Goal: Information Seeking & Learning: Check status

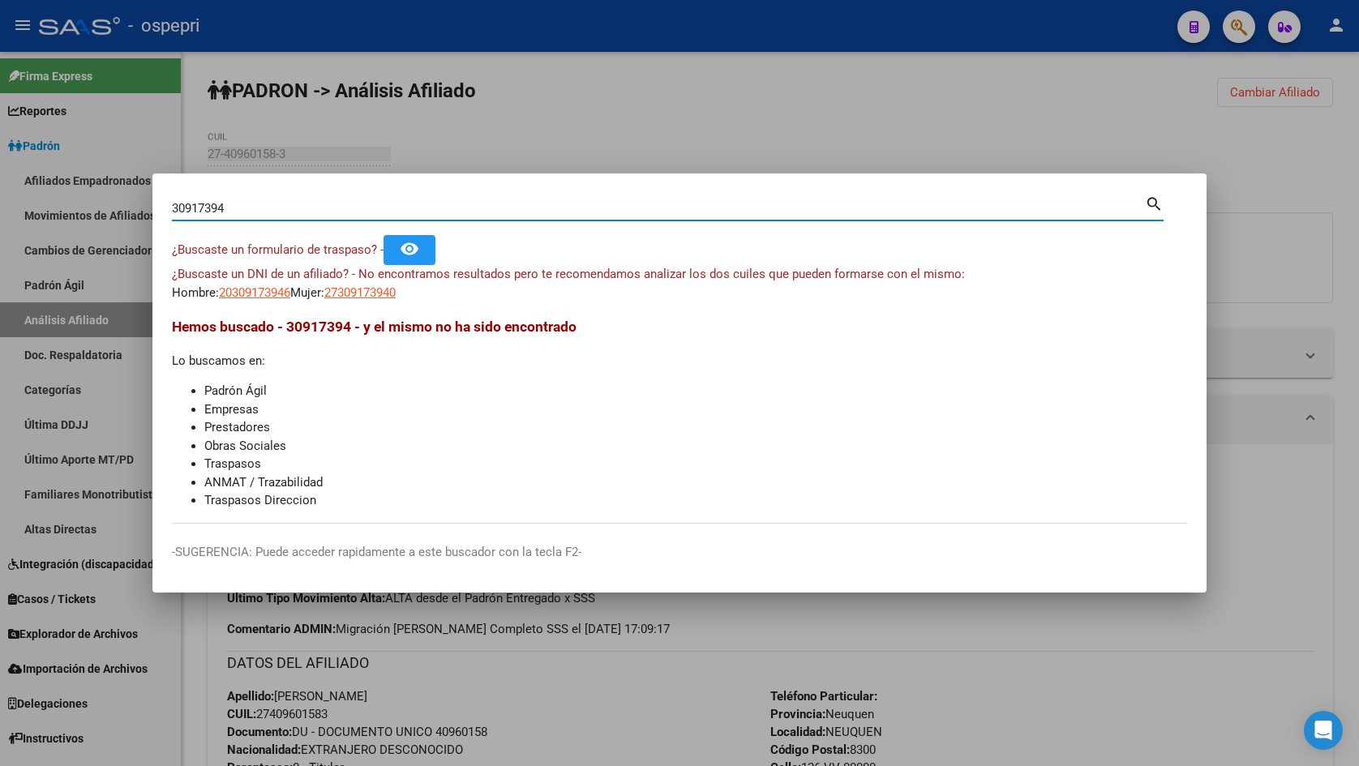
click at [293, 203] on input "30917394" at bounding box center [658, 208] width 973 height 15
paste input "1314389"
type input "31314389"
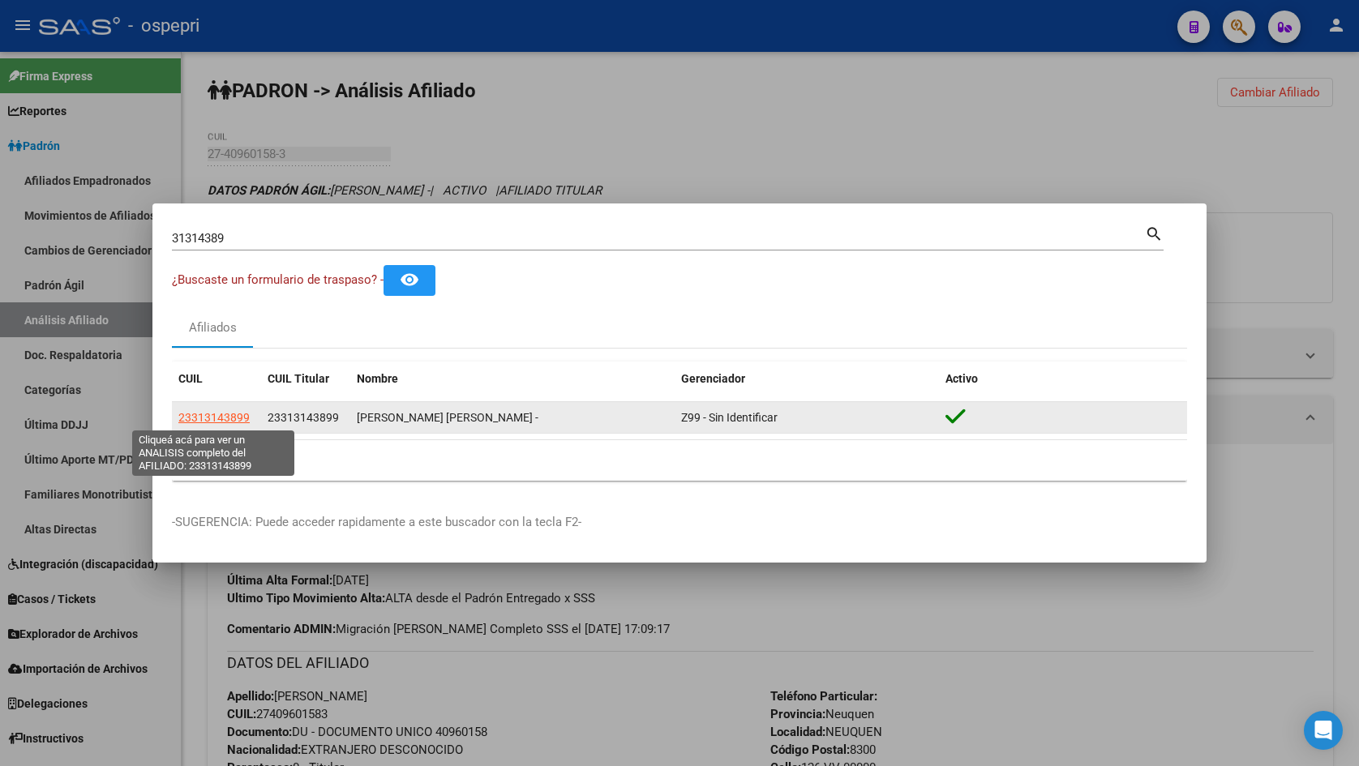
click at [229, 411] on span "23313143899" at bounding box center [213, 417] width 71 height 13
type textarea "23313143899"
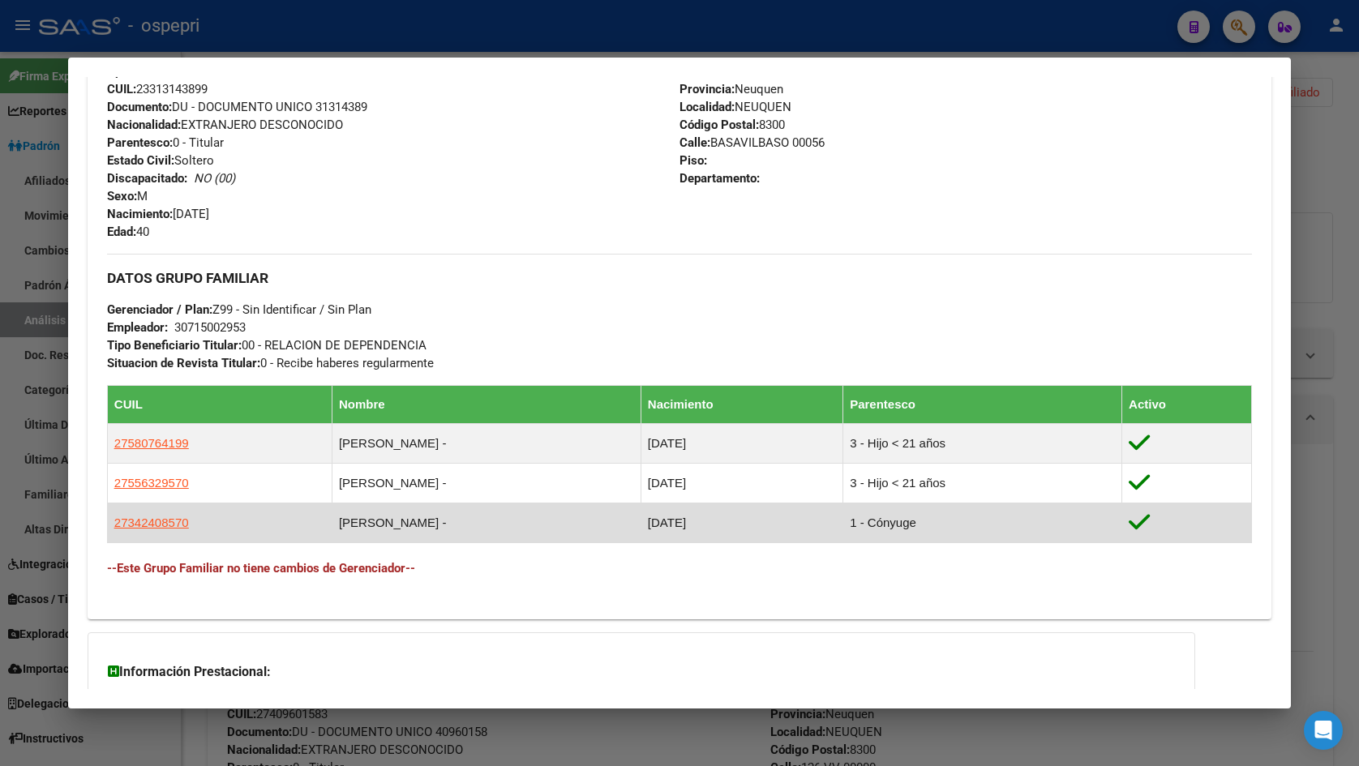
scroll to position [686, 0]
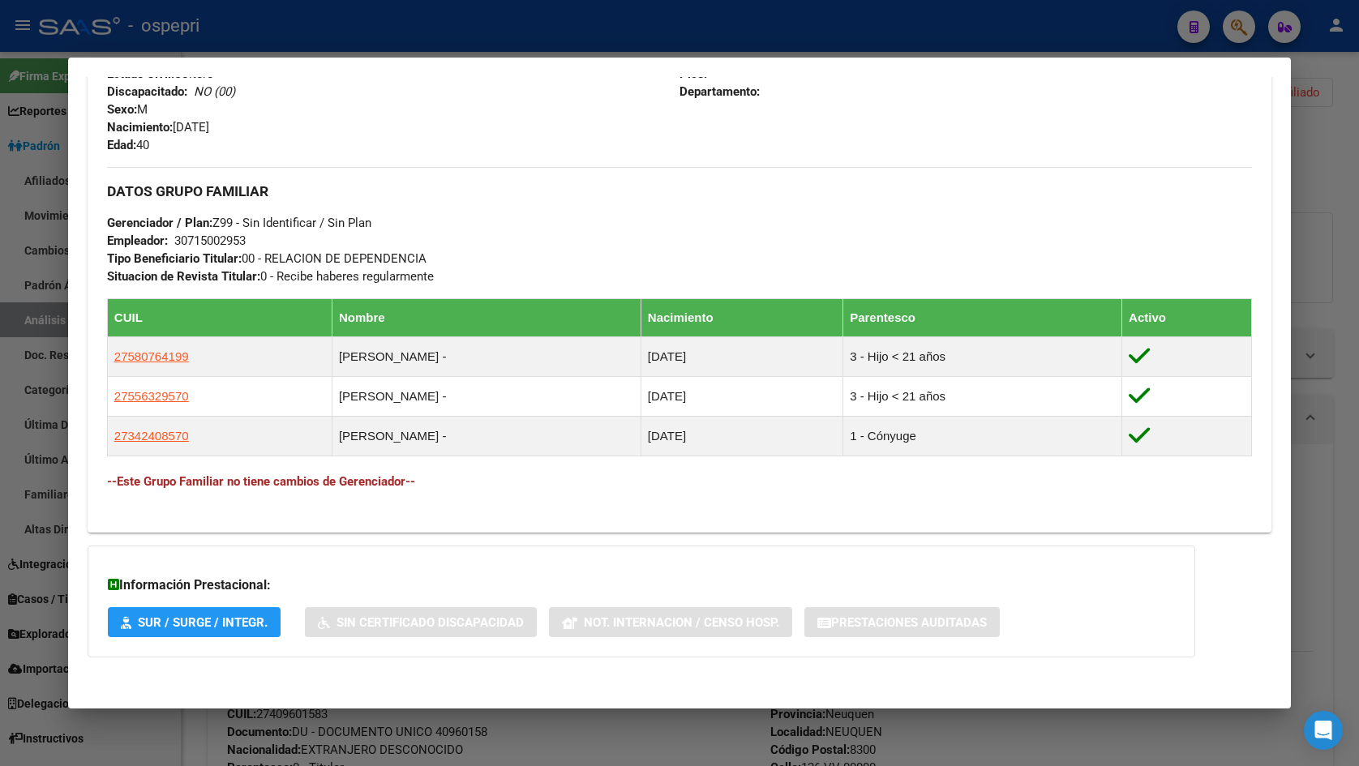
click at [1320, 178] on div at bounding box center [679, 383] width 1359 height 766
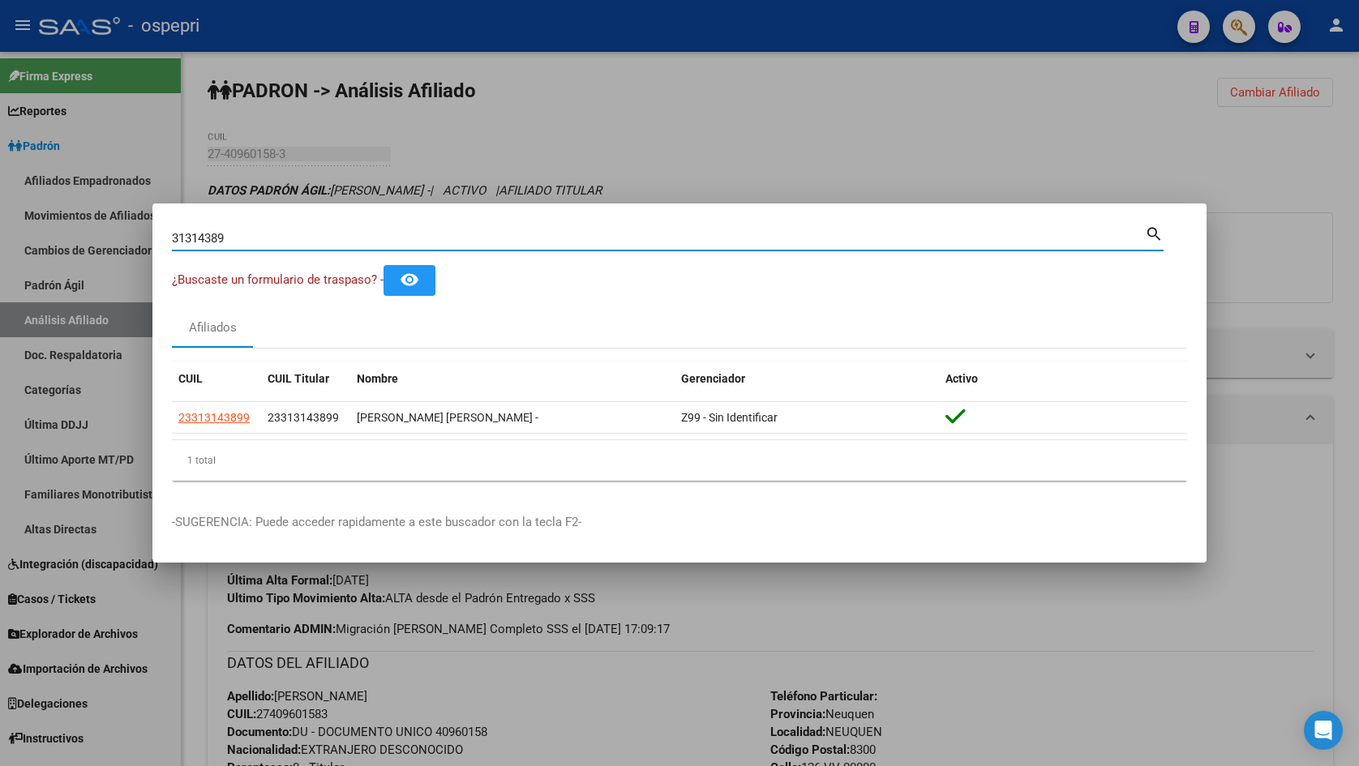
click at [546, 238] on input "31314389" at bounding box center [658, 238] width 973 height 15
paste input "191"
type input "31314191"
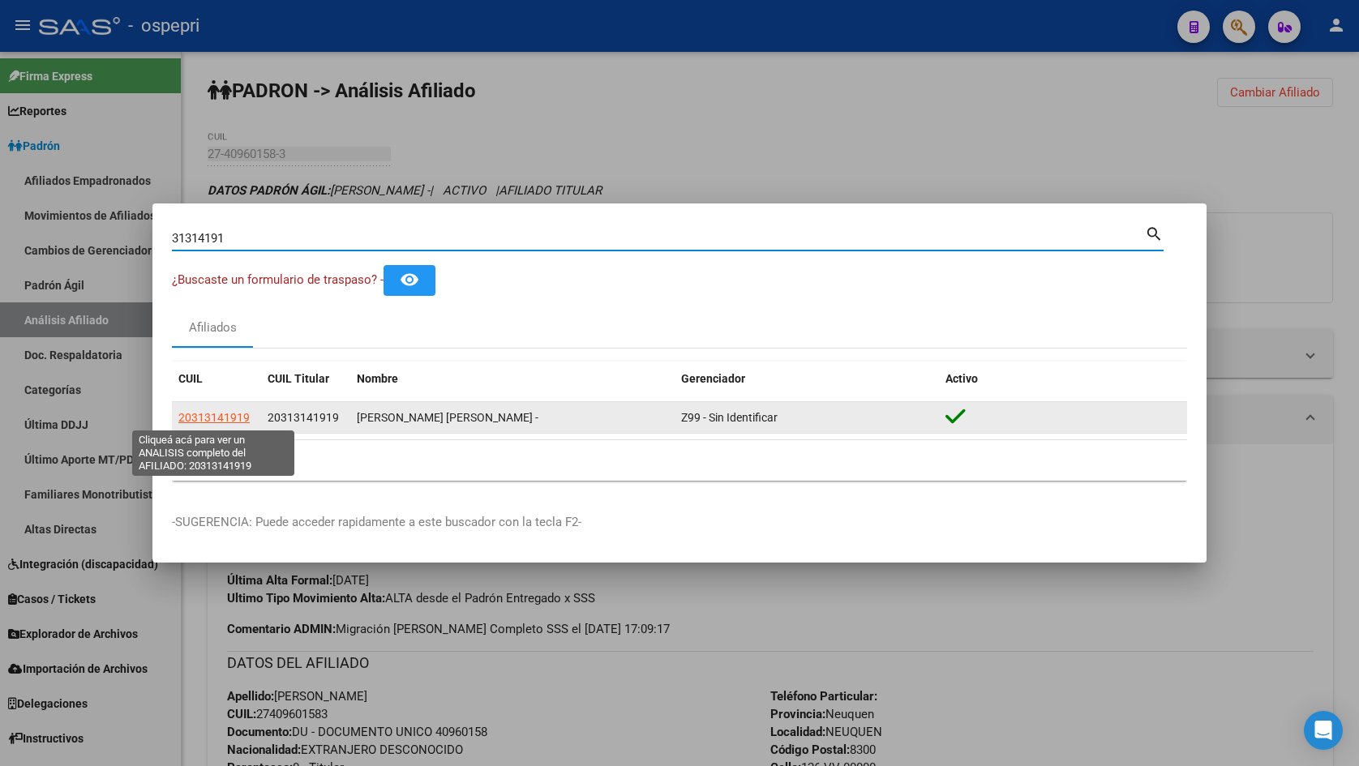
click at [214, 413] on span "20313141919" at bounding box center [213, 417] width 71 height 13
type textarea "20313141919"
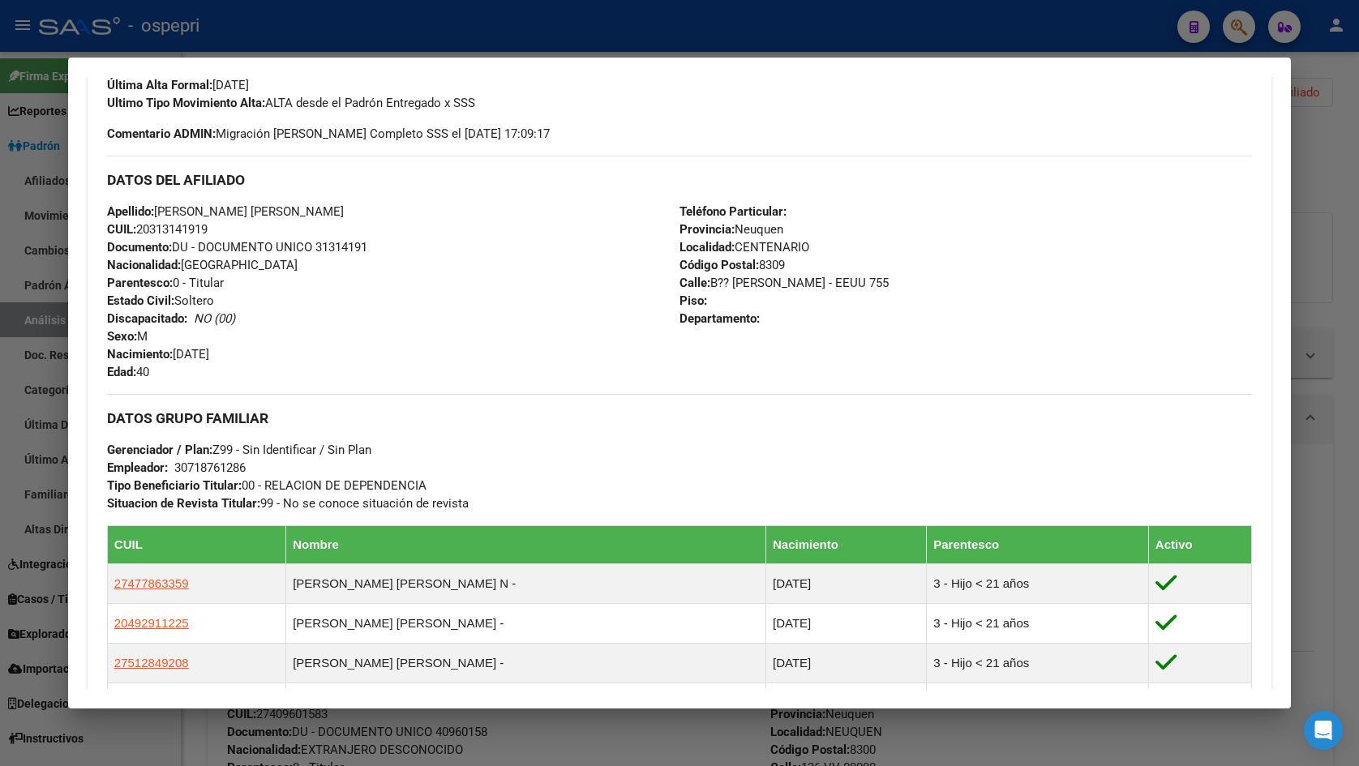
scroll to position [796, 0]
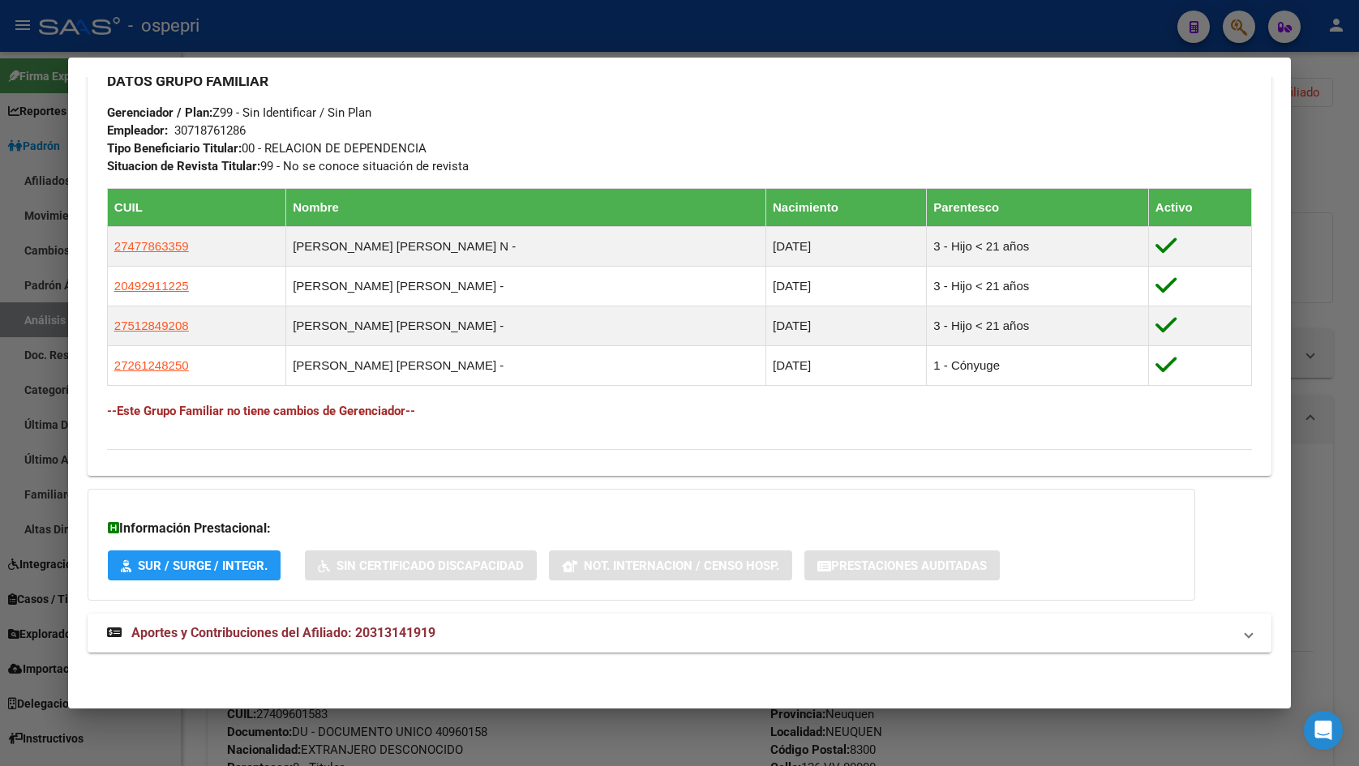
click at [420, 646] on mat-expansion-panel-header "Aportes y Contribuciones del Afiliado: 20313141919" at bounding box center [680, 633] width 1184 height 39
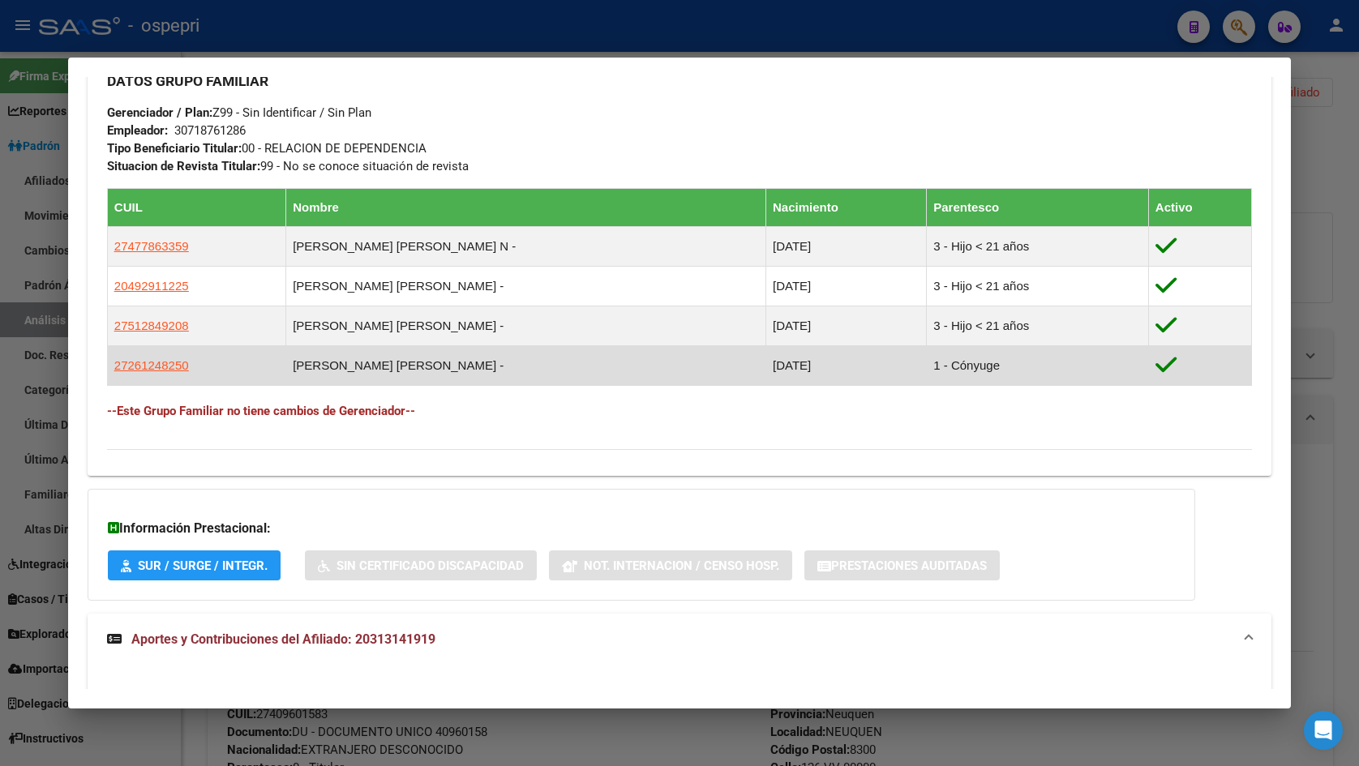
scroll to position [891, 0]
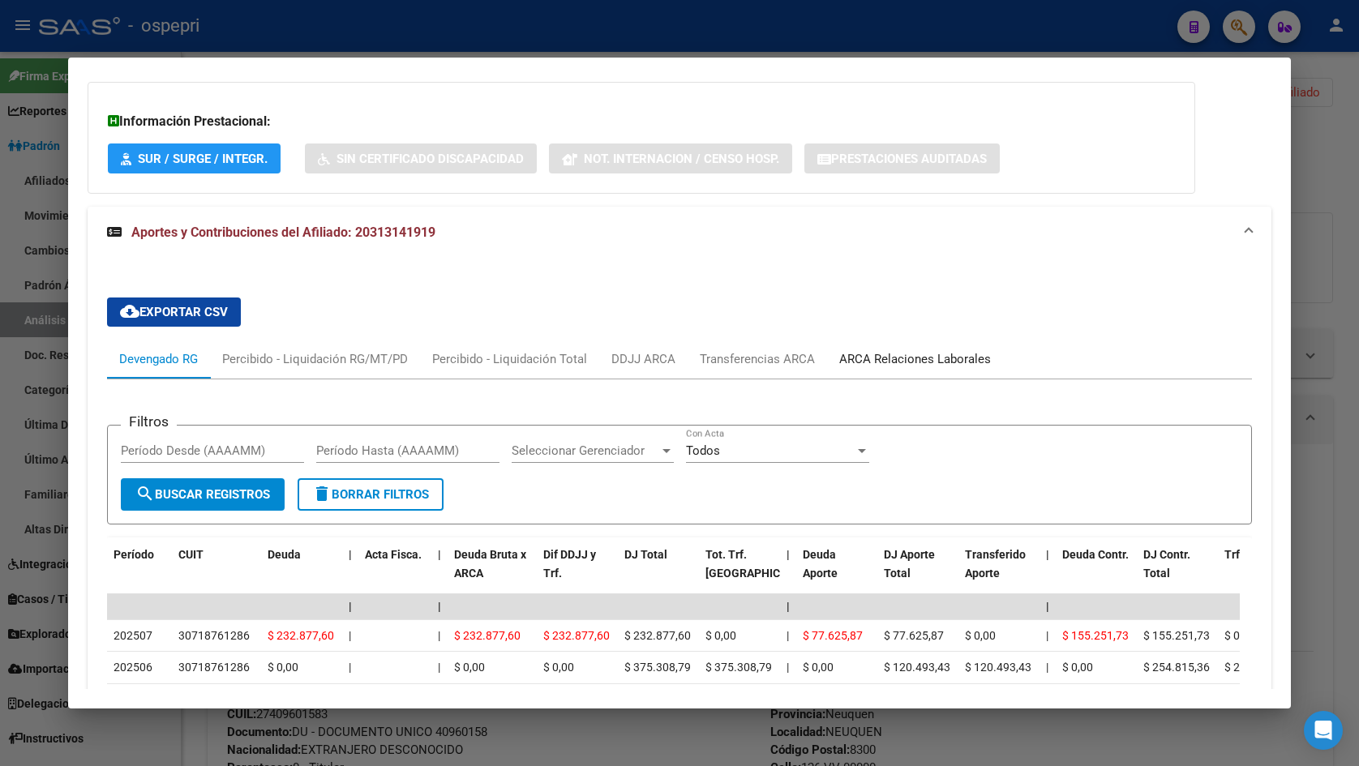
click at [899, 357] on div "ARCA Relaciones Laborales" at bounding box center [915, 359] width 152 height 18
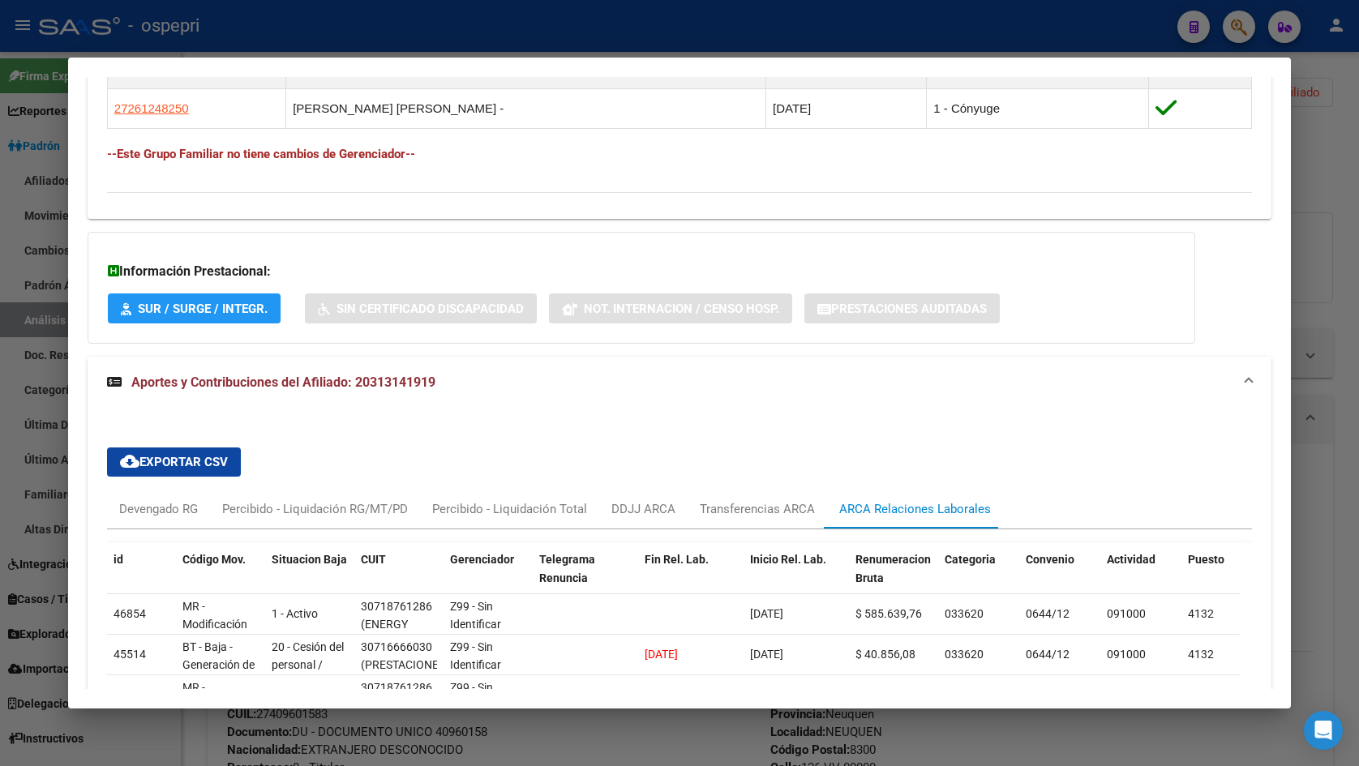
scroll to position [1203, 0]
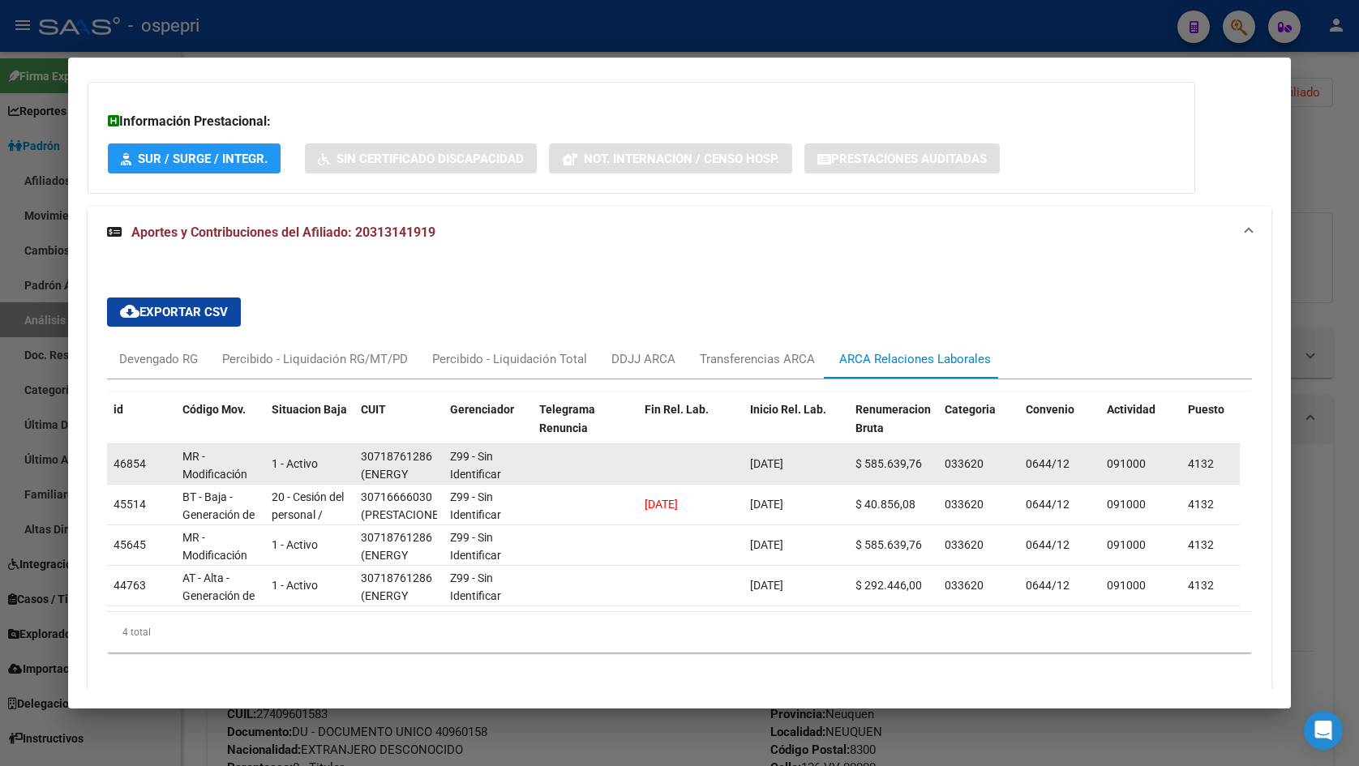
click at [363, 456] on div "30718761286" at bounding box center [396, 457] width 71 height 19
click at [358, 456] on datatable-body-cell "30718761286 (ENERGY FIELD SERVICES S.A.)" at bounding box center [398, 464] width 89 height 40
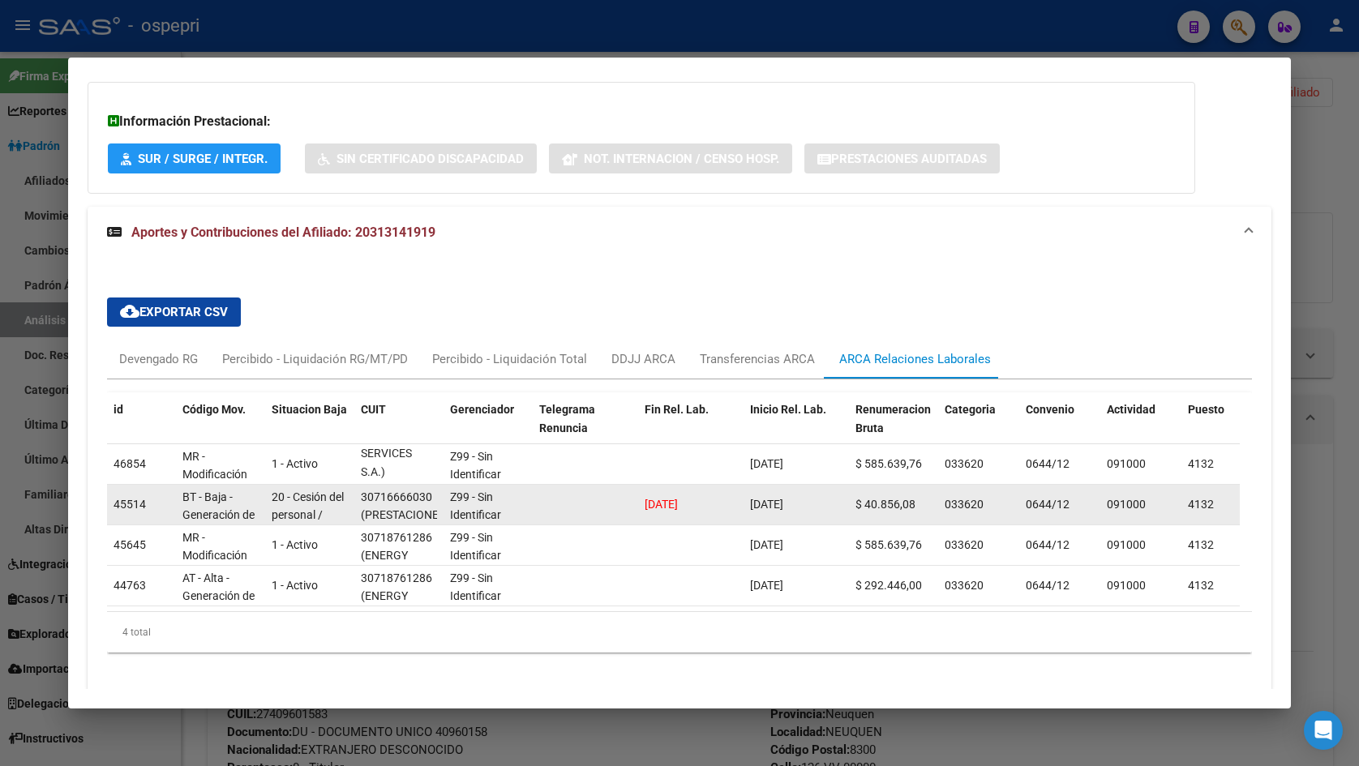
scroll to position [1, 0]
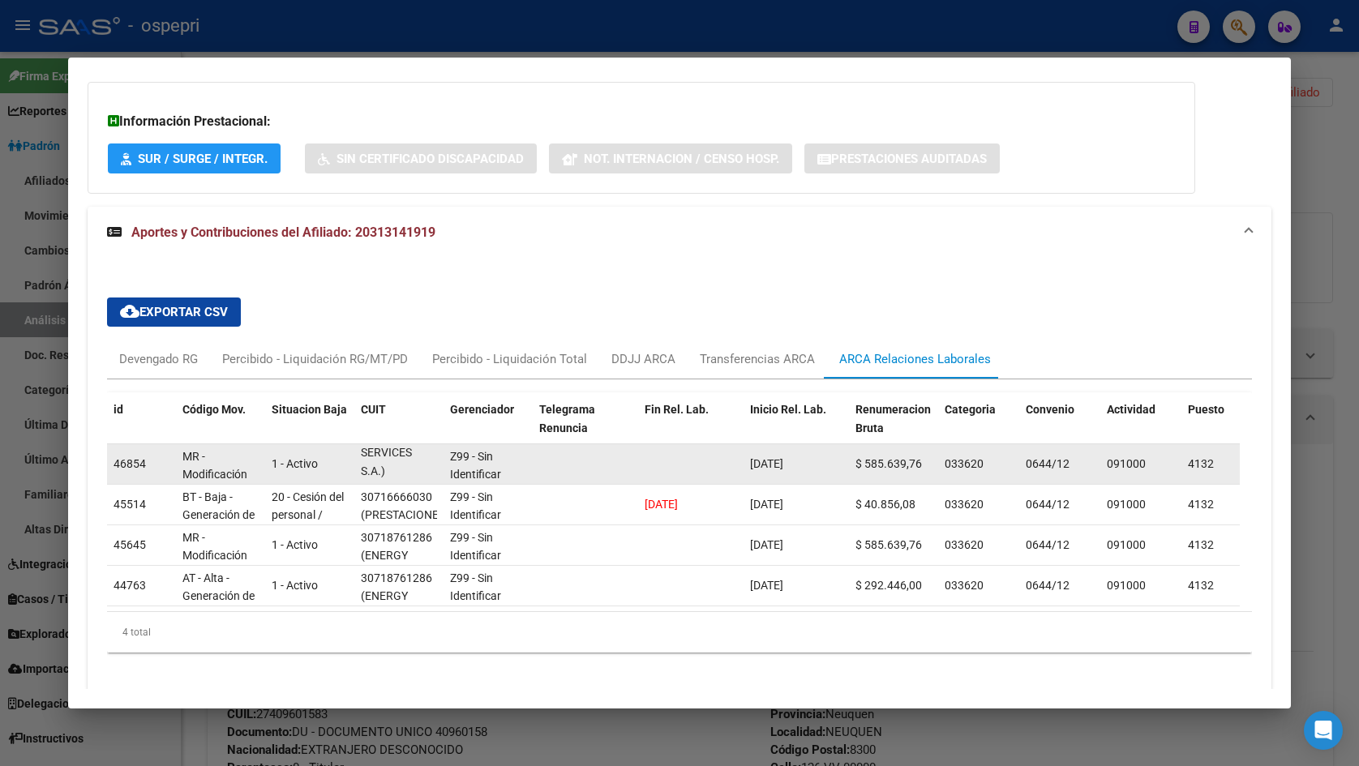
drag, startPoint x: 361, startPoint y: 456, endPoint x: 406, endPoint y: 469, distance: 47.2
click at [406, 469] on div "30718761286 (ENERGY FIELD SERVICES S.A.)" at bounding box center [399, 464] width 76 height 34
copy div "30718761286 (ENERGY FIELD SERVICES S.A.)"
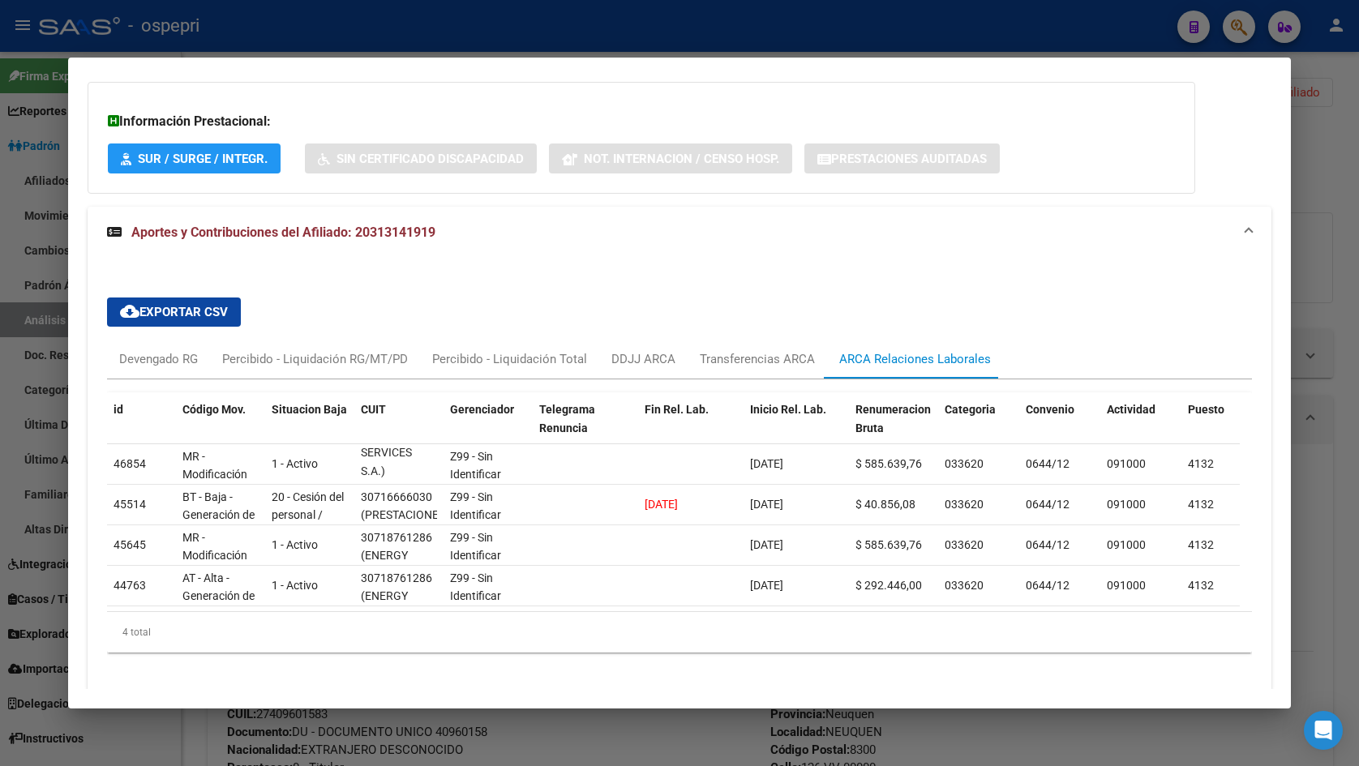
click at [1314, 244] on div at bounding box center [679, 383] width 1359 height 766
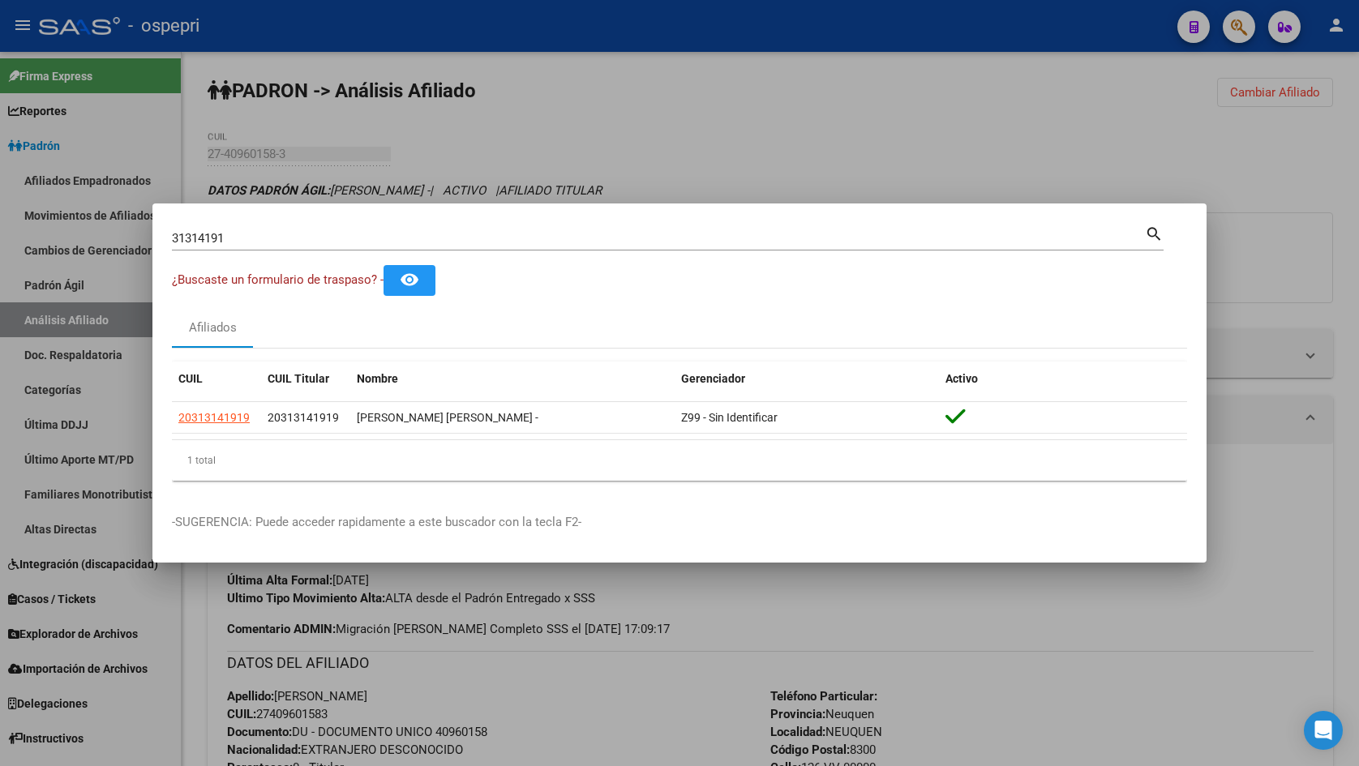
click at [629, 231] on input "31314191" at bounding box center [658, 238] width 973 height 15
paste input "173446"
type input "31173446"
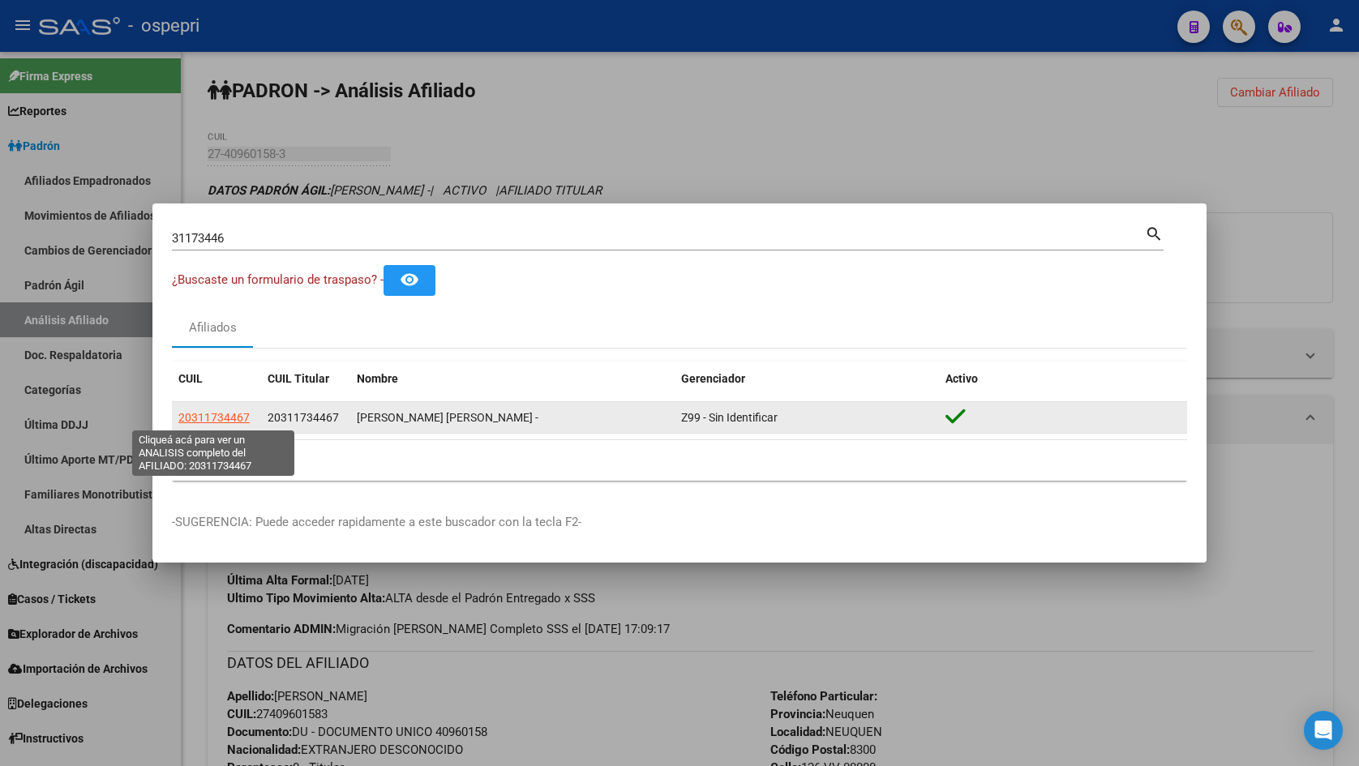
click at [230, 417] on span "20311734467" at bounding box center [213, 417] width 71 height 13
type textarea "20311734467"
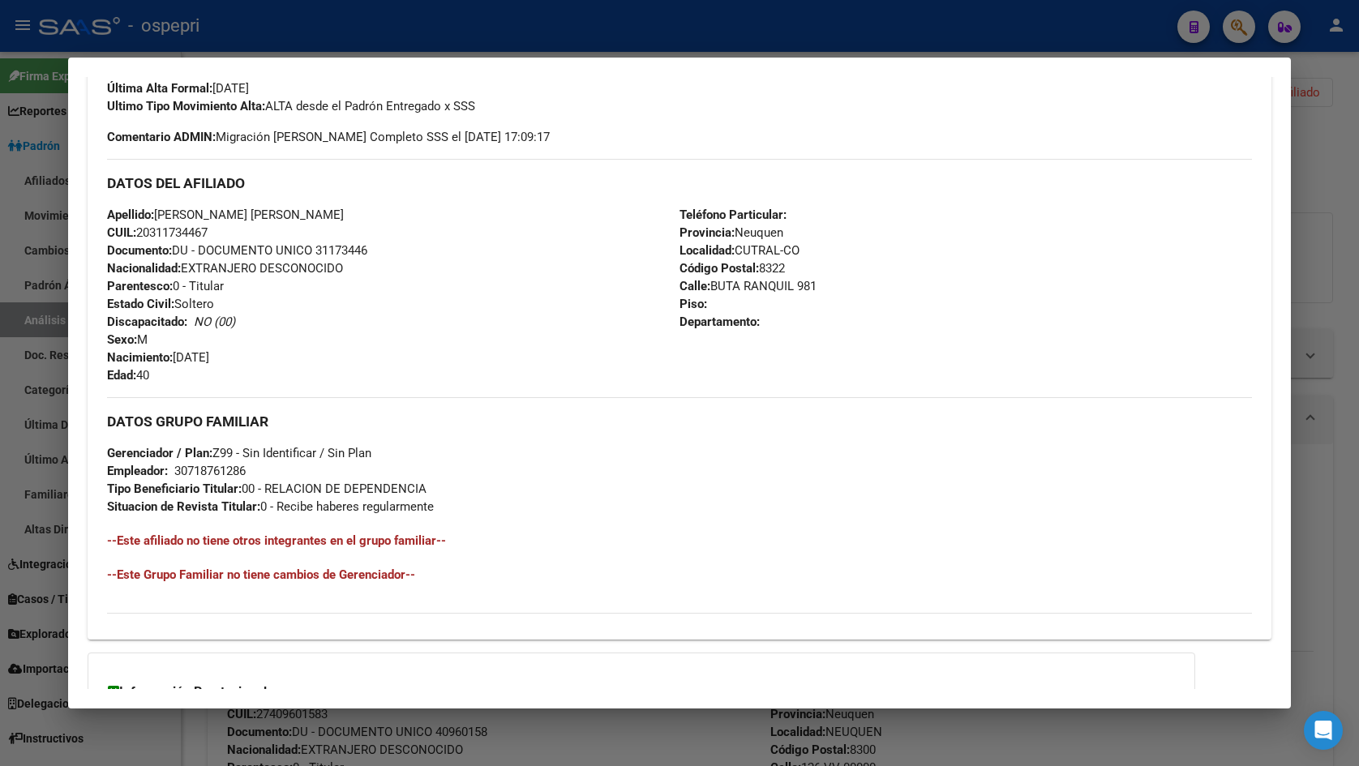
scroll to position [619, 0]
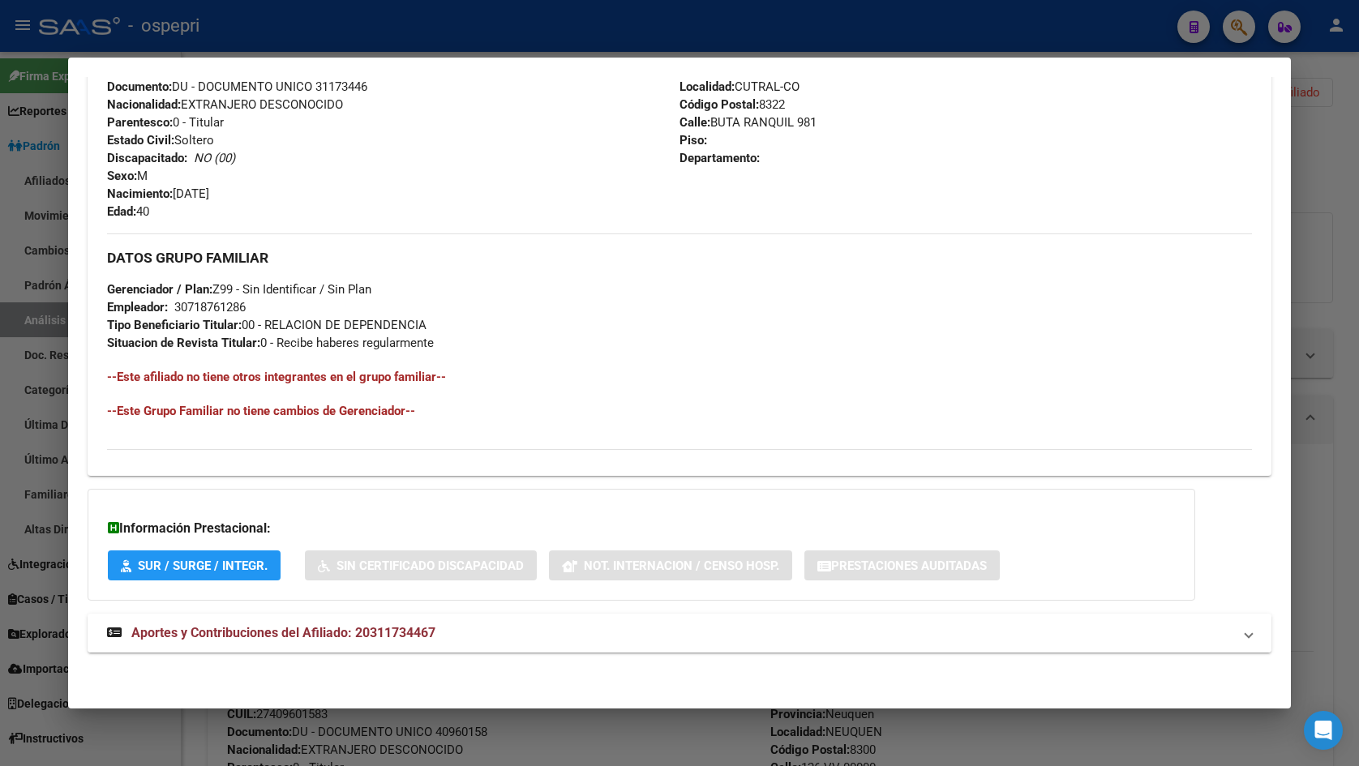
click at [511, 628] on mat-panel-title "Aportes y Contribuciones del Afiliado: 20311734467" at bounding box center [669, 632] width 1125 height 19
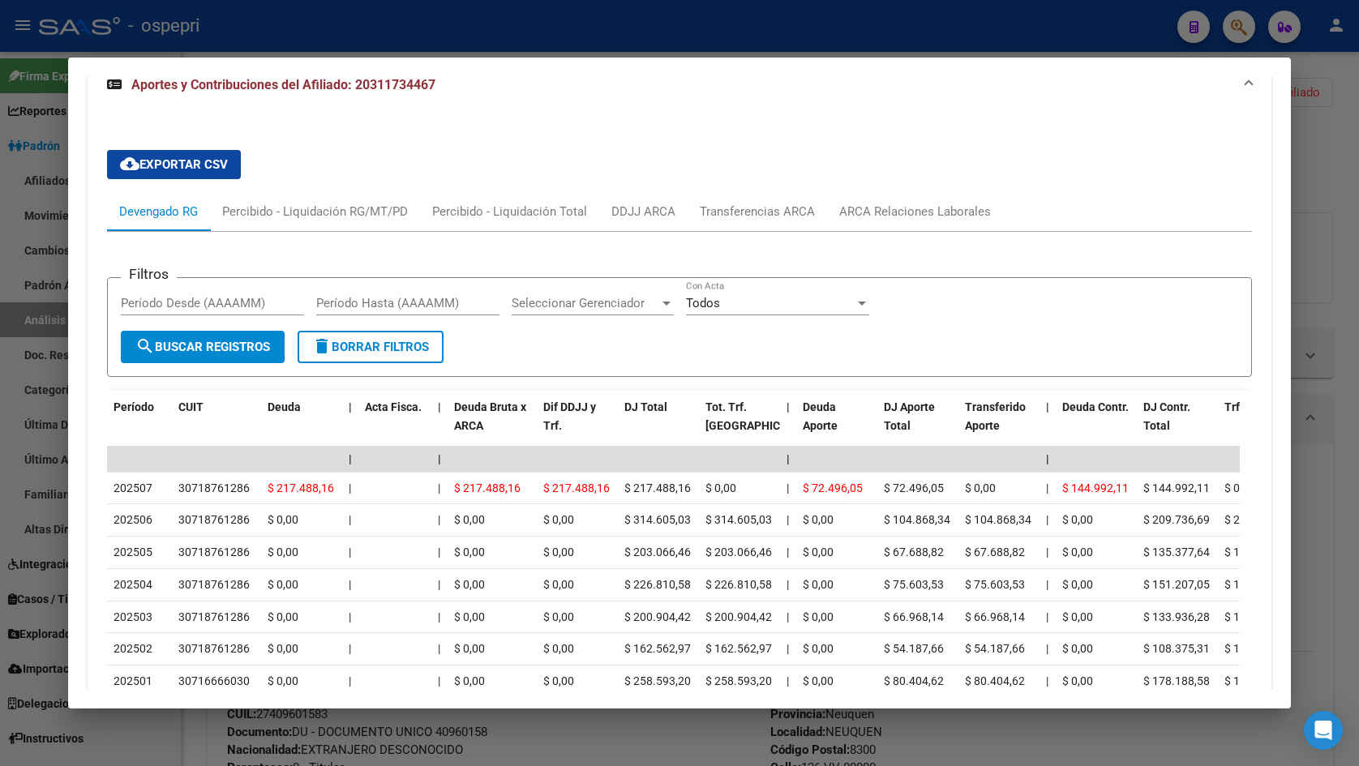
scroll to position [1188, 0]
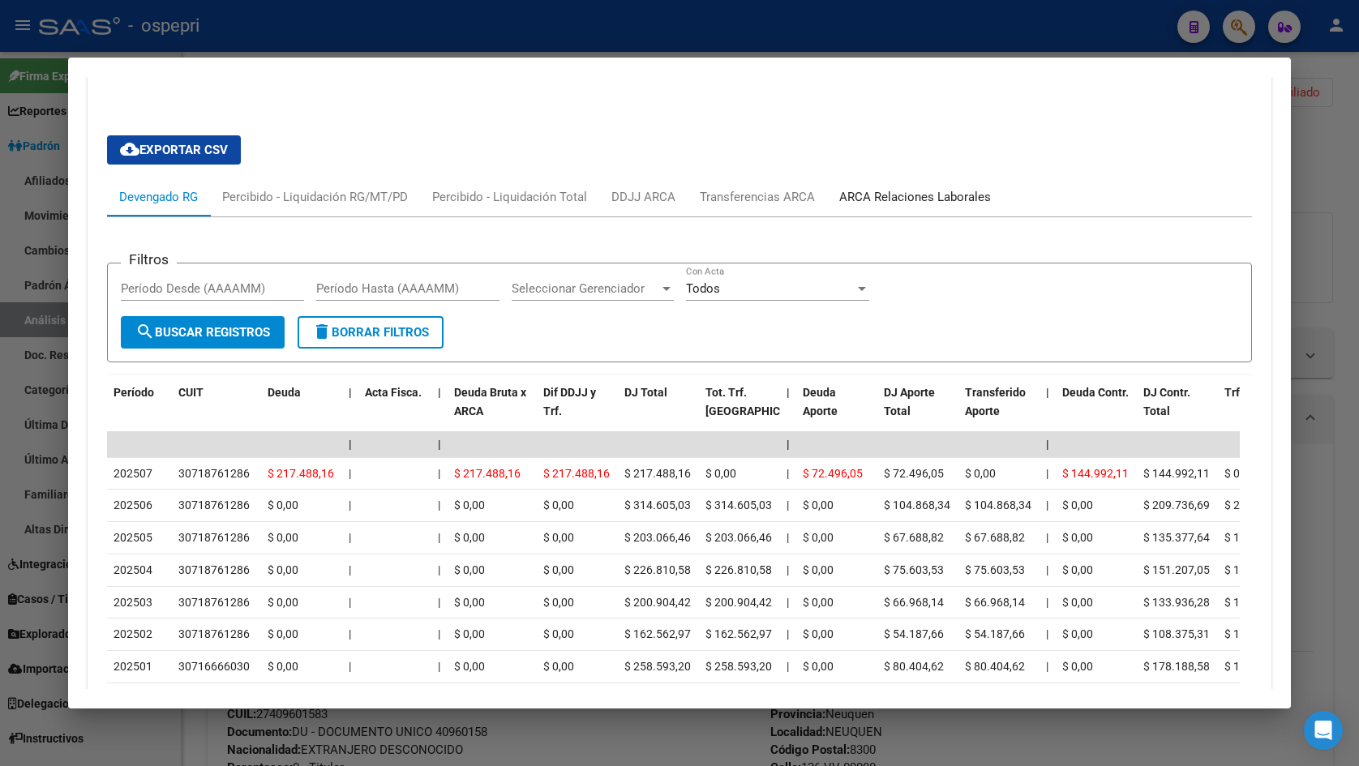
click at [888, 199] on div "ARCA Relaciones Laborales" at bounding box center [915, 197] width 152 height 18
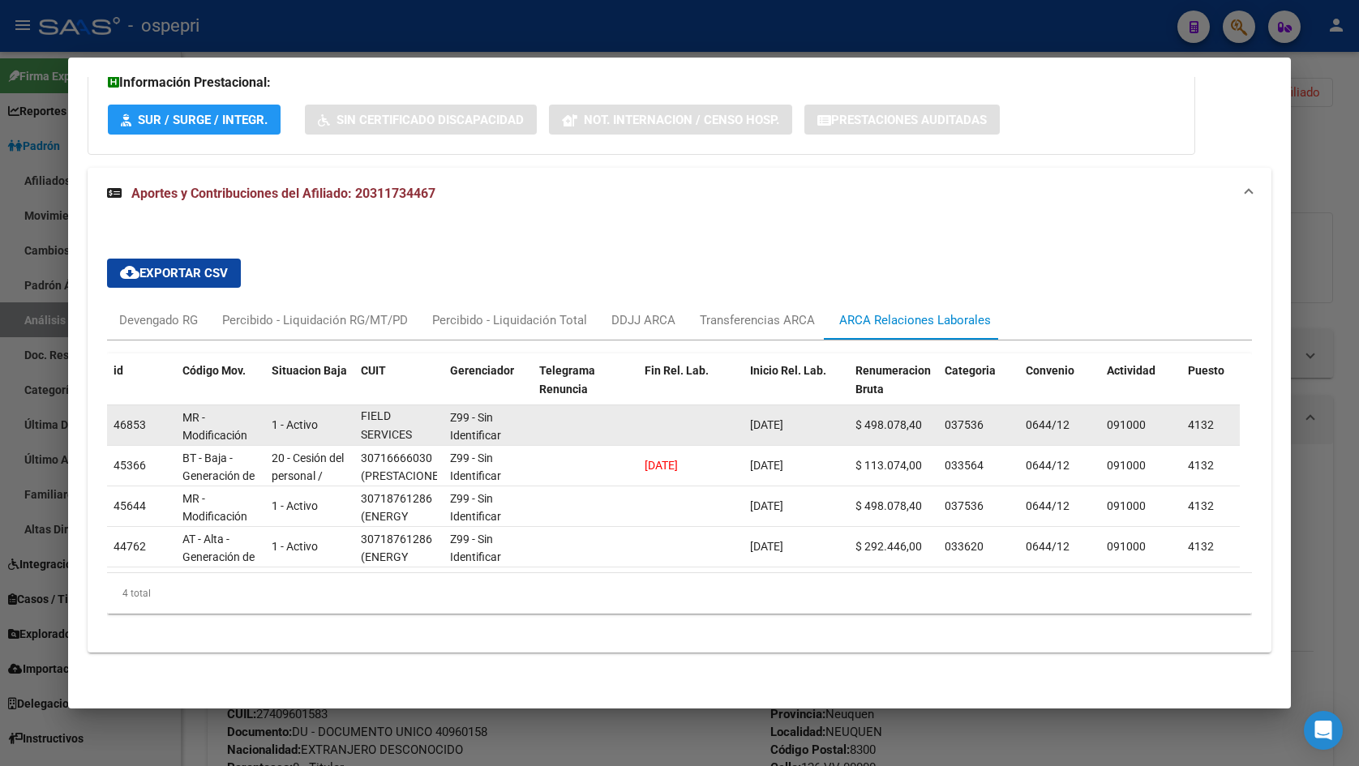
scroll to position [1, 0]
drag, startPoint x: 365, startPoint y: 406, endPoint x: 416, endPoint y: 425, distance: 54.4
click at [416, 425] on div "30718761286 (ENERGY FIELD SERVICES S.A.)" at bounding box center [399, 425] width 76 height 34
copy div "30718761286 (ENERGY FIELD SERVICES S.A.)"
